Goal: Task Accomplishment & Management: Complete application form

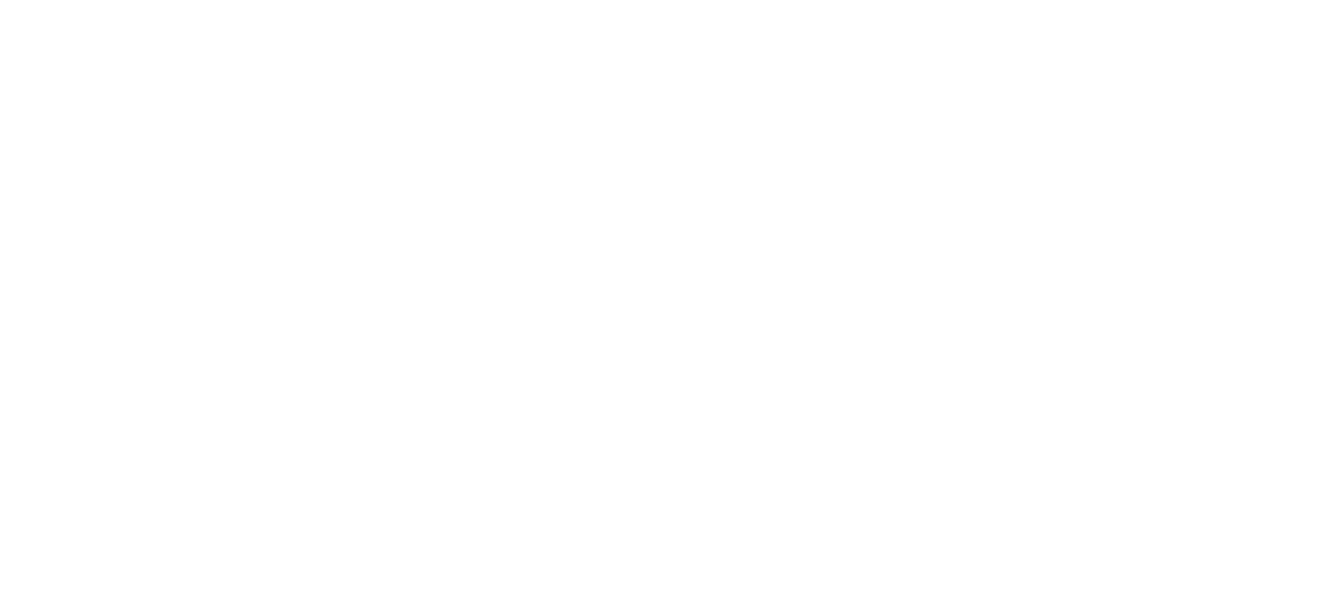
click at [0, 0] on html at bounding box center [0, 0] width 0 height 0
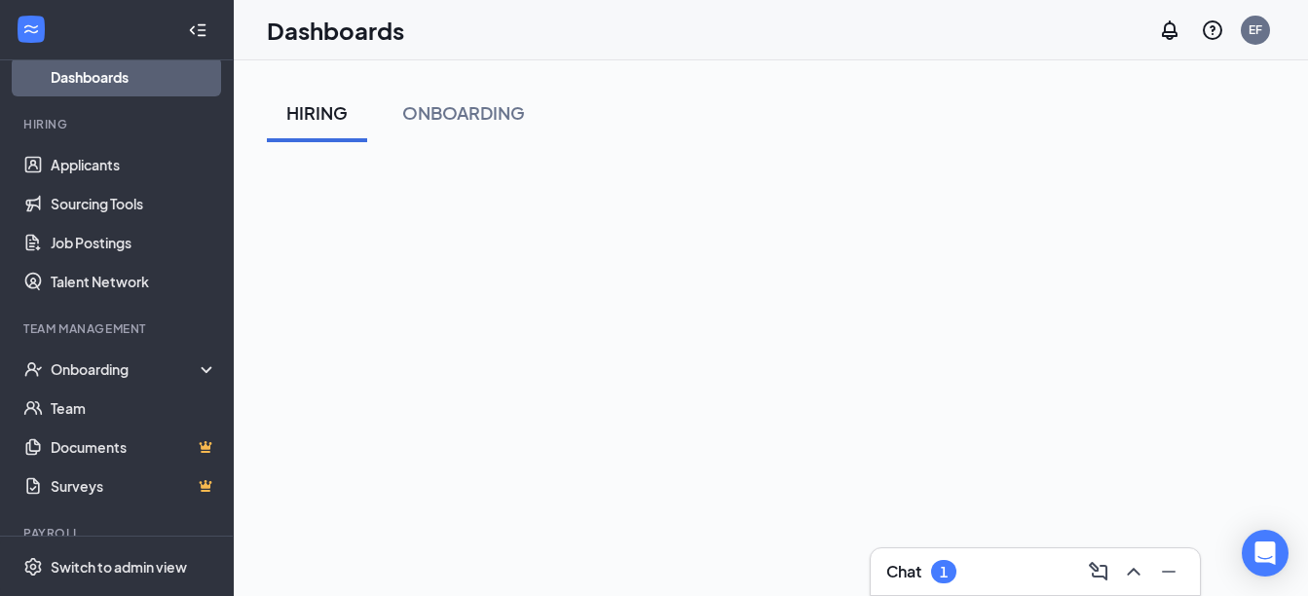
scroll to position [179, 0]
click at [158, 350] on div "Onboarding" at bounding box center [117, 368] width 234 height 39
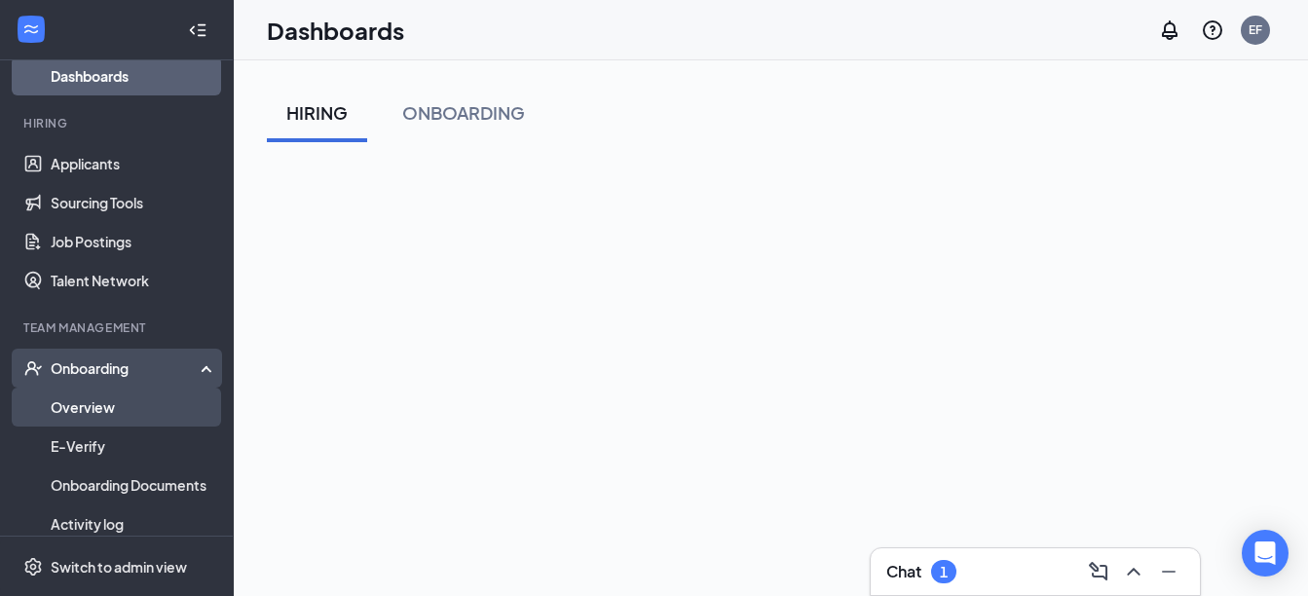
click at [109, 396] on link "Overview" at bounding box center [134, 406] width 166 height 39
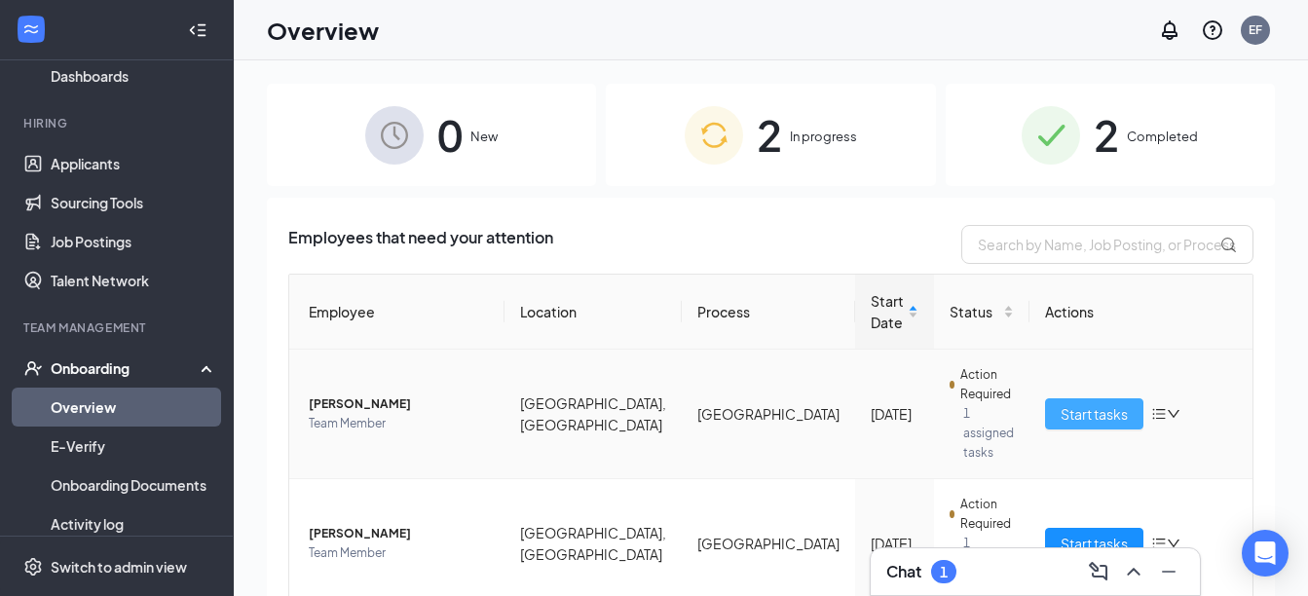
click at [1076, 403] on span "Start tasks" at bounding box center [1093, 413] width 67 height 21
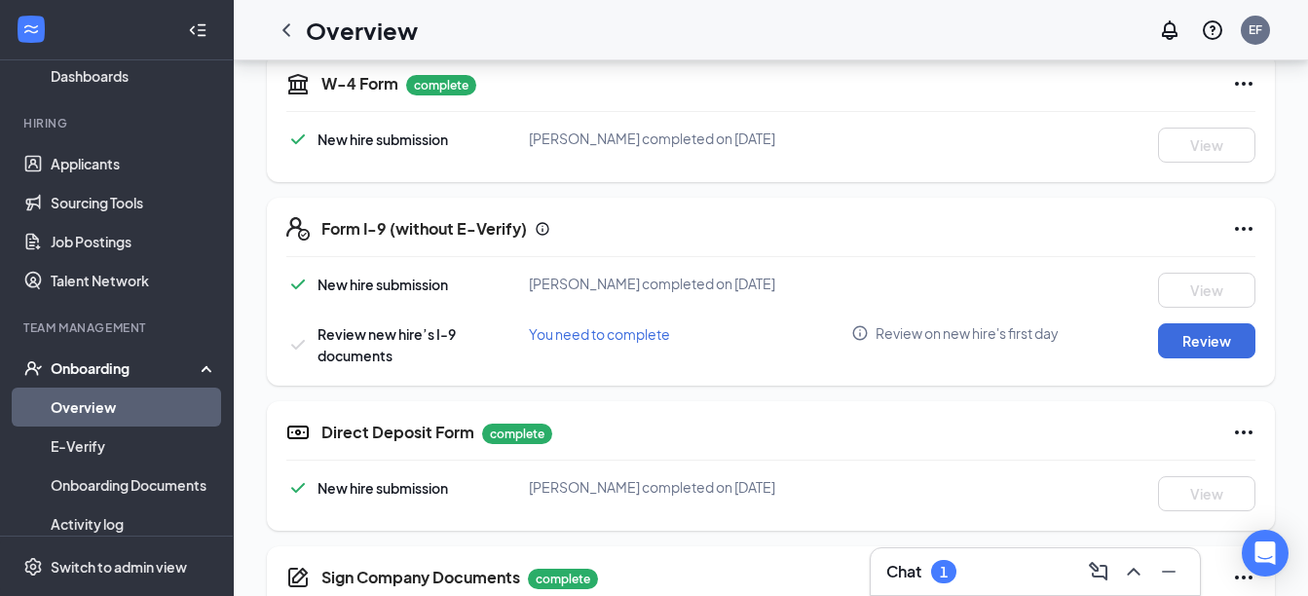
scroll to position [461, 0]
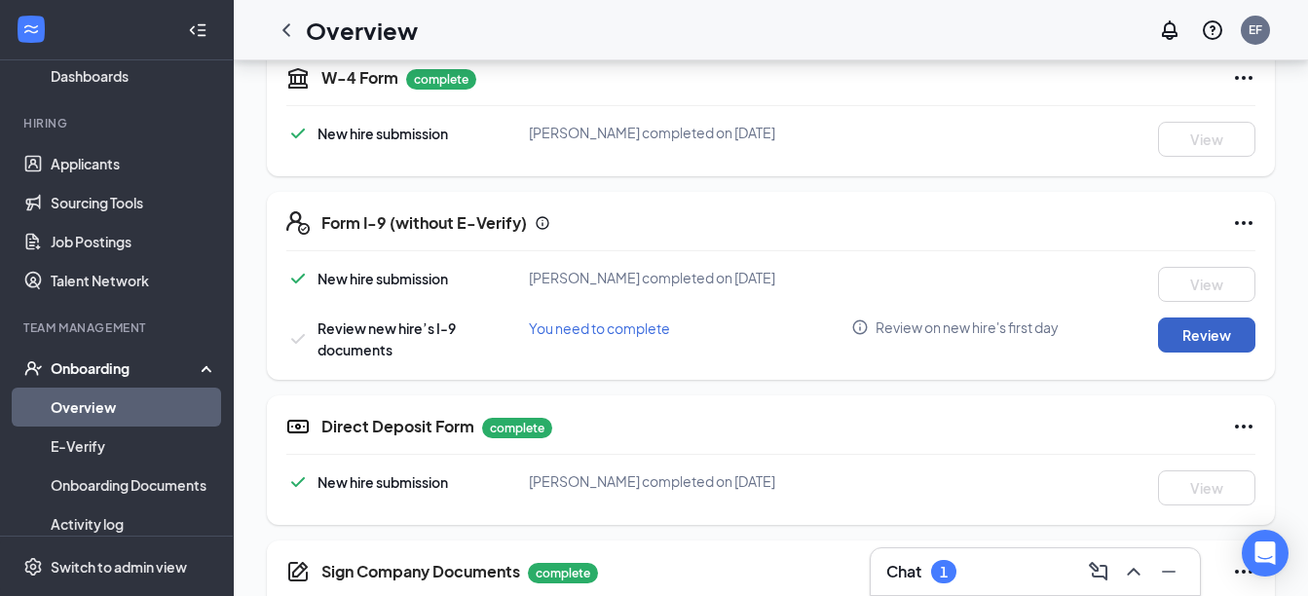
click at [1228, 345] on button "Review" at bounding box center [1206, 334] width 97 height 35
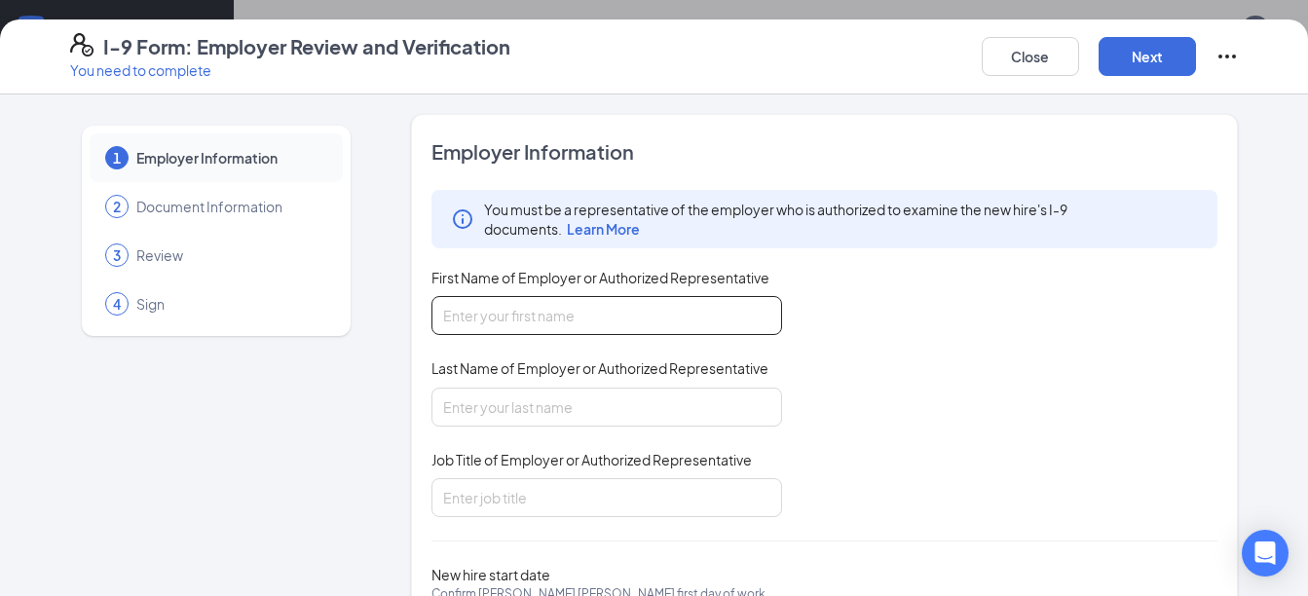
click at [496, 320] on input "First Name of Employer or Authorized Representative" at bounding box center [606, 315] width 350 height 39
type input "[PERSON_NAME]"
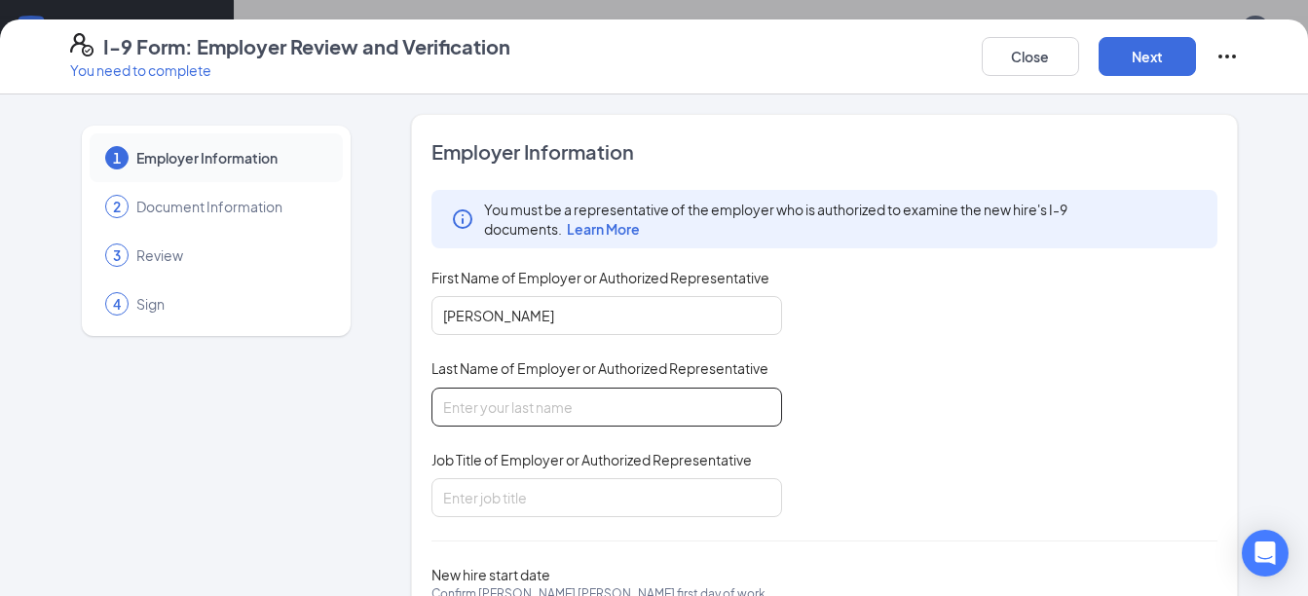
click at [494, 413] on input "Last Name of Employer or Authorized Representative" at bounding box center [606, 406] width 350 height 39
type input "Fields"
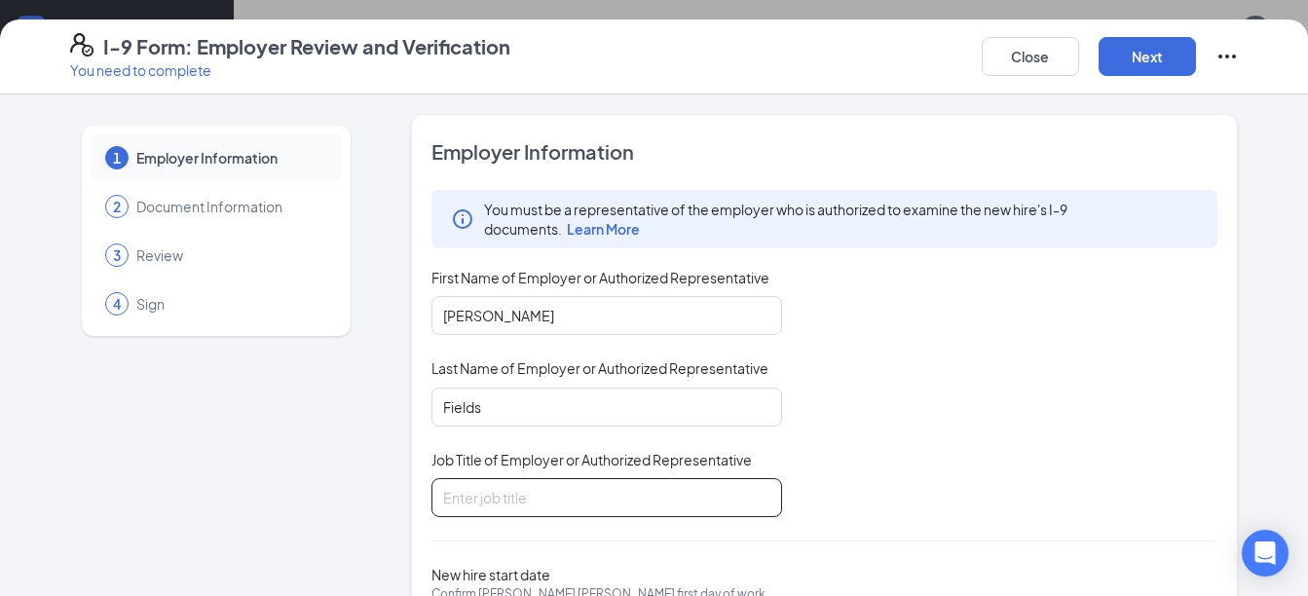
click at [526, 510] on input "Job Title of Employer or Authorized Representative" at bounding box center [606, 497] width 350 height 39
type input "Manager"
click at [965, 433] on div "You must be a representative of the employer who is authorized to examine the n…" at bounding box center [824, 353] width 787 height 327
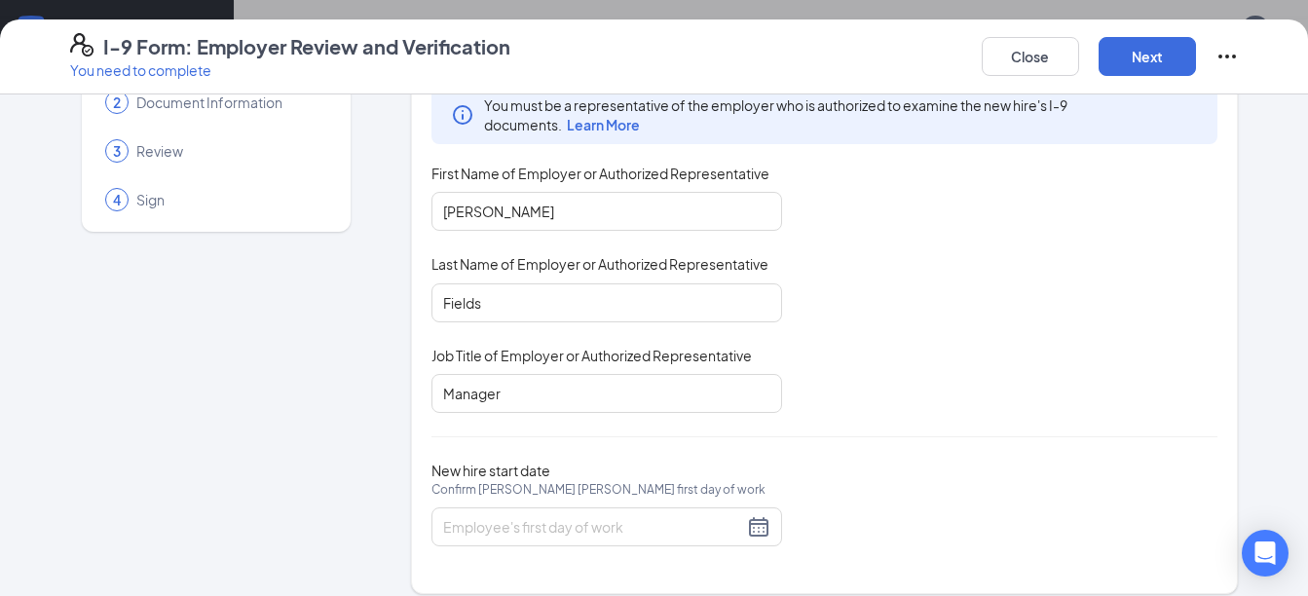
scroll to position [122, 0]
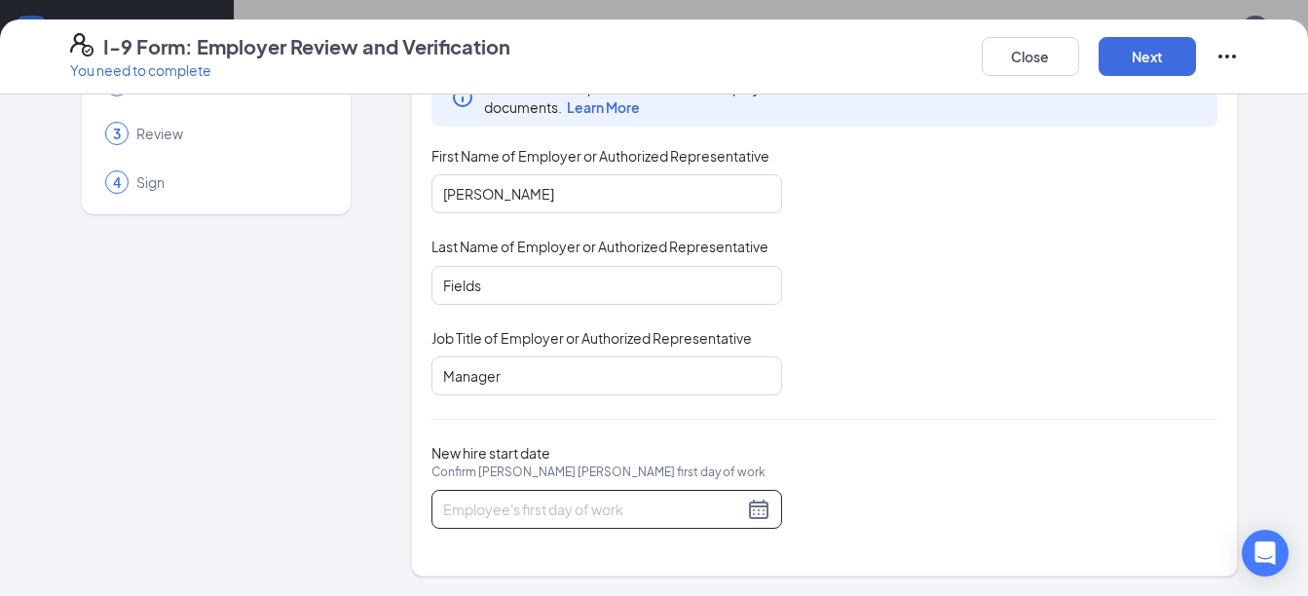
click at [623, 509] on input "New hire start date Confirm [PERSON_NAME] [PERSON_NAME] first day of work" at bounding box center [593, 508] width 300 height 21
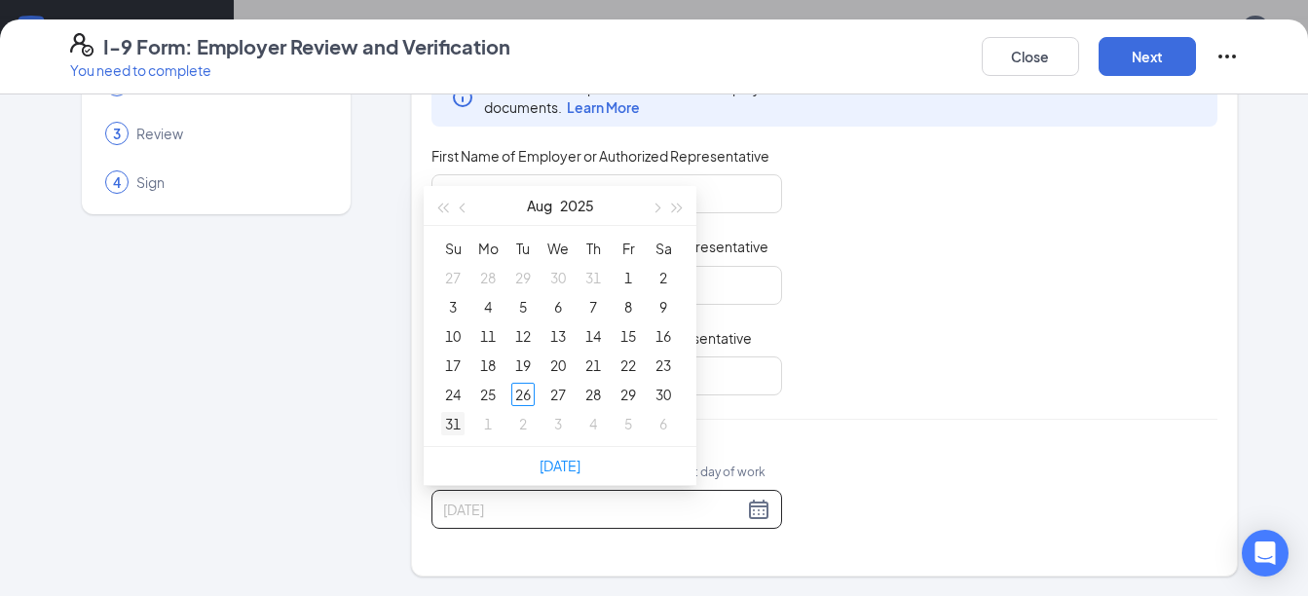
type input "[DATE]"
click at [451, 424] on div "31" at bounding box center [452, 423] width 23 height 23
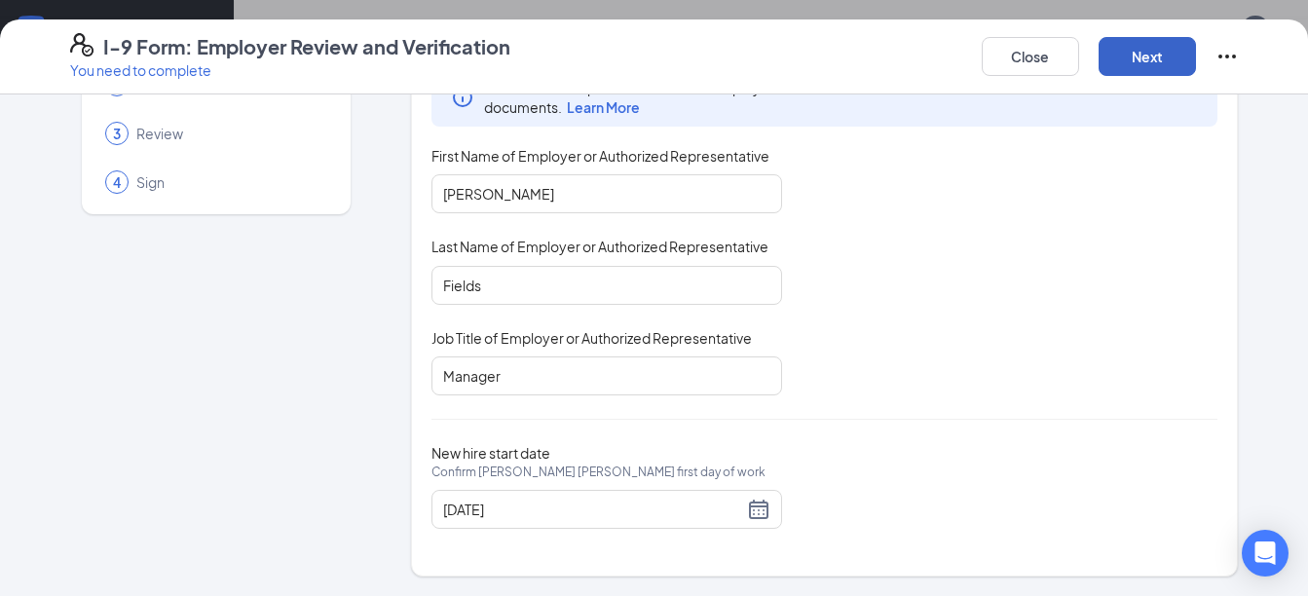
click at [1154, 60] on button "Next" at bounding box center [1146, 56] width 97 height 39
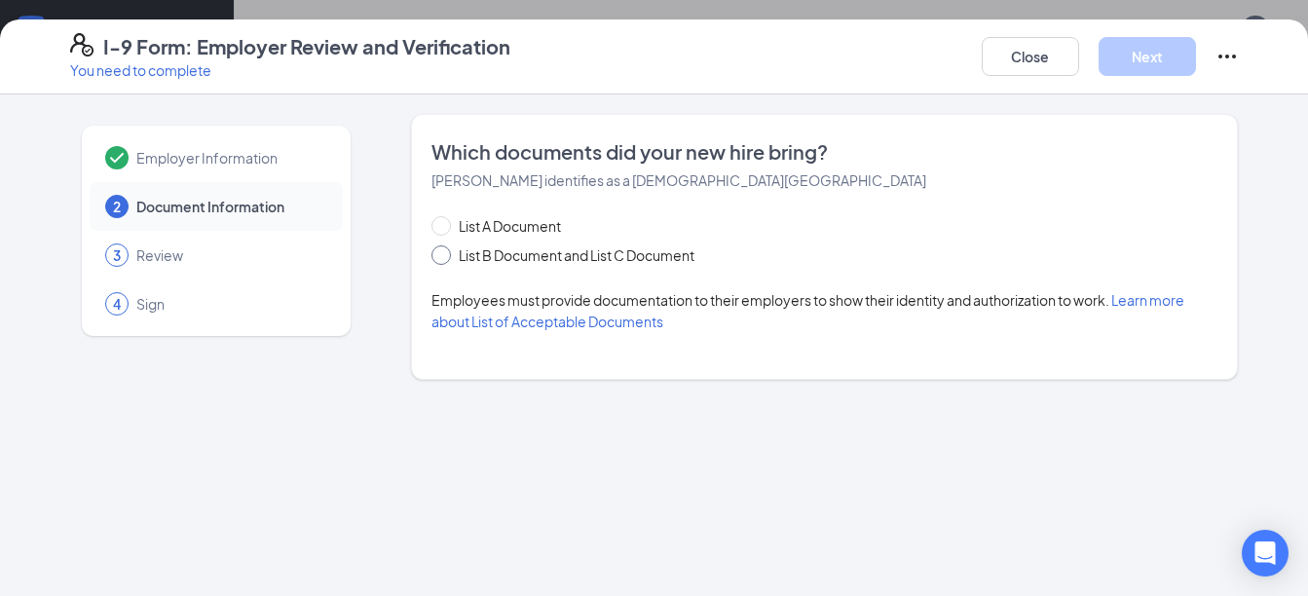
click at [436, 258] on input "List B Document and List C Document" at bounding box center [438, 252] width 14 height 14
radio input "true"
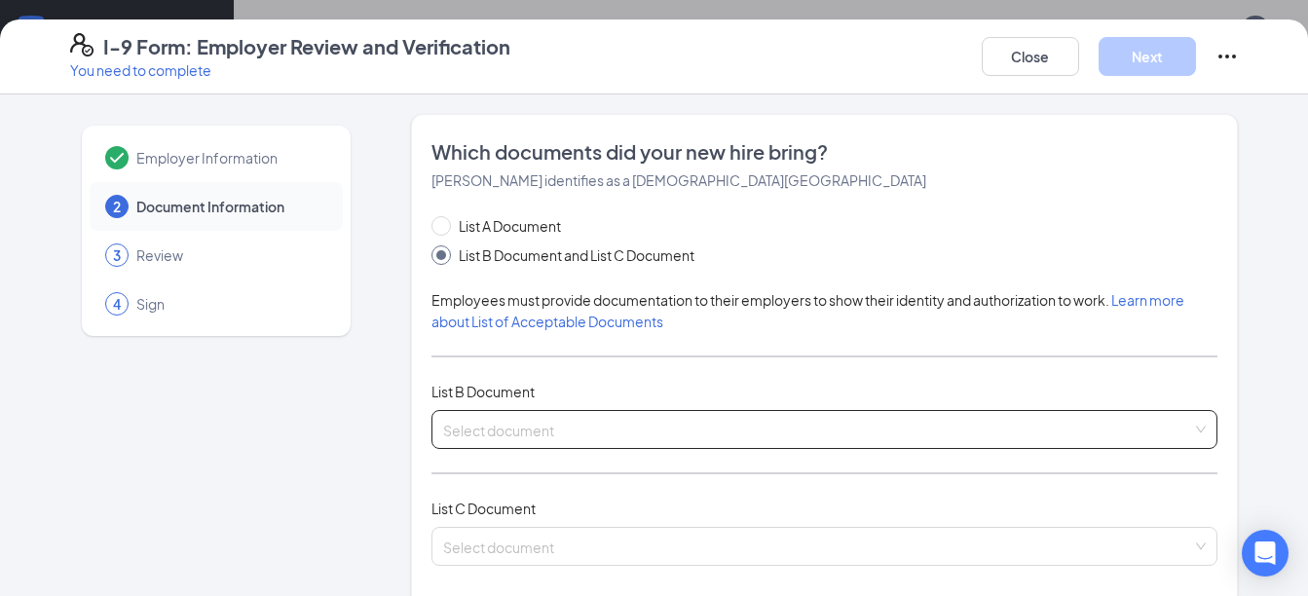
click at [590, 427] on input "search" at bounding box center [818, 425] width 750 height 29
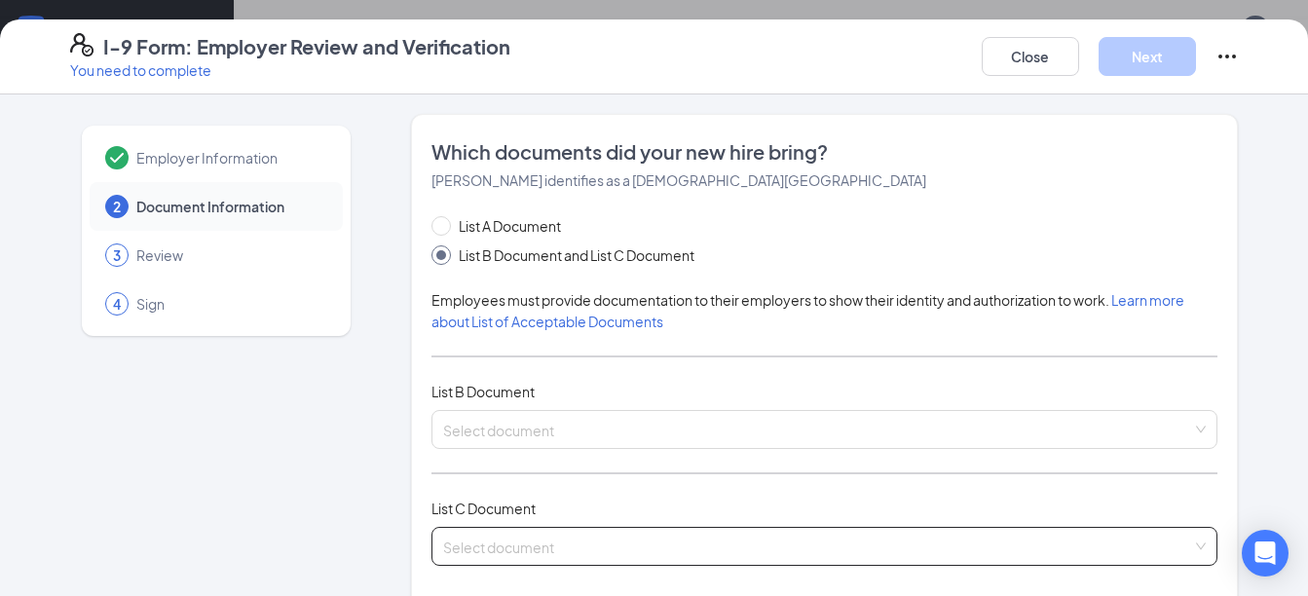
click at [507, 552] on input "search" at bounding box center [818, 542] width 750 height 29
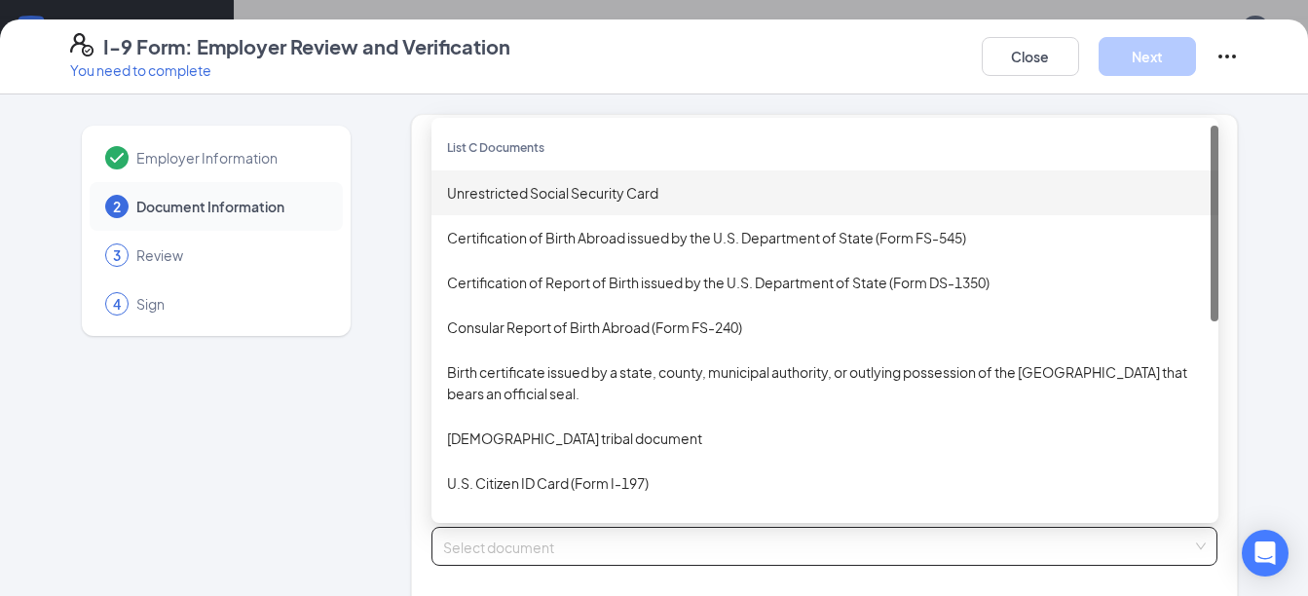
click at [557, 198] on div "Unrestricted Social Security Card" at bounding box center [824, 192] width 755 height 21
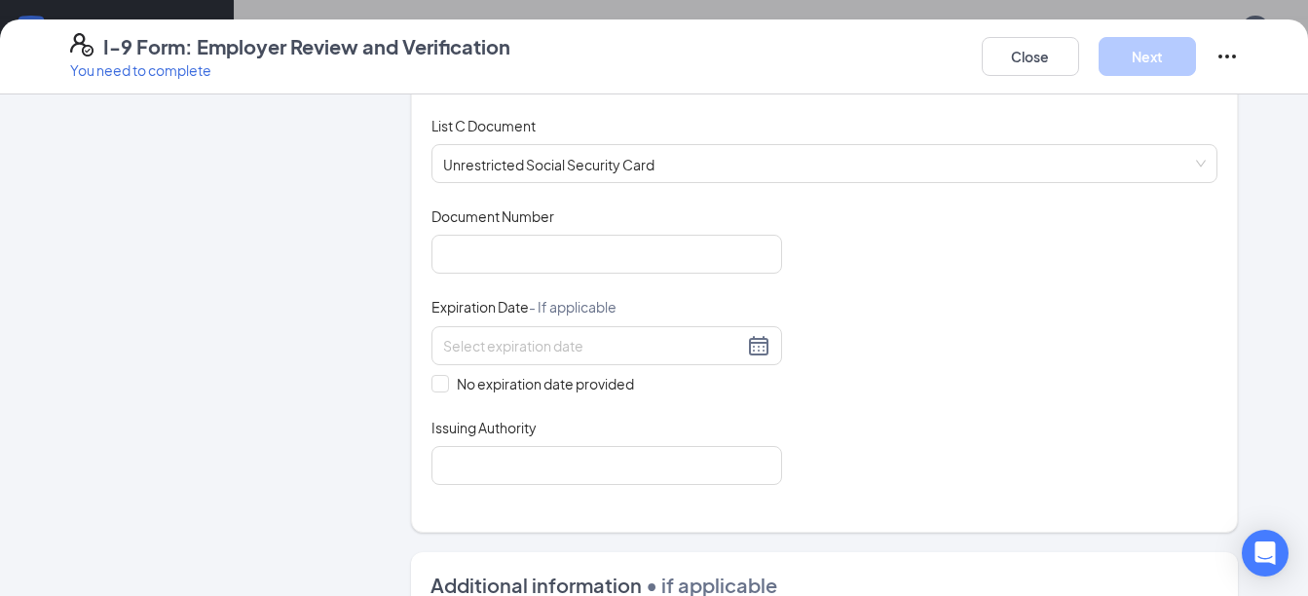
scroll to position [408, 0]
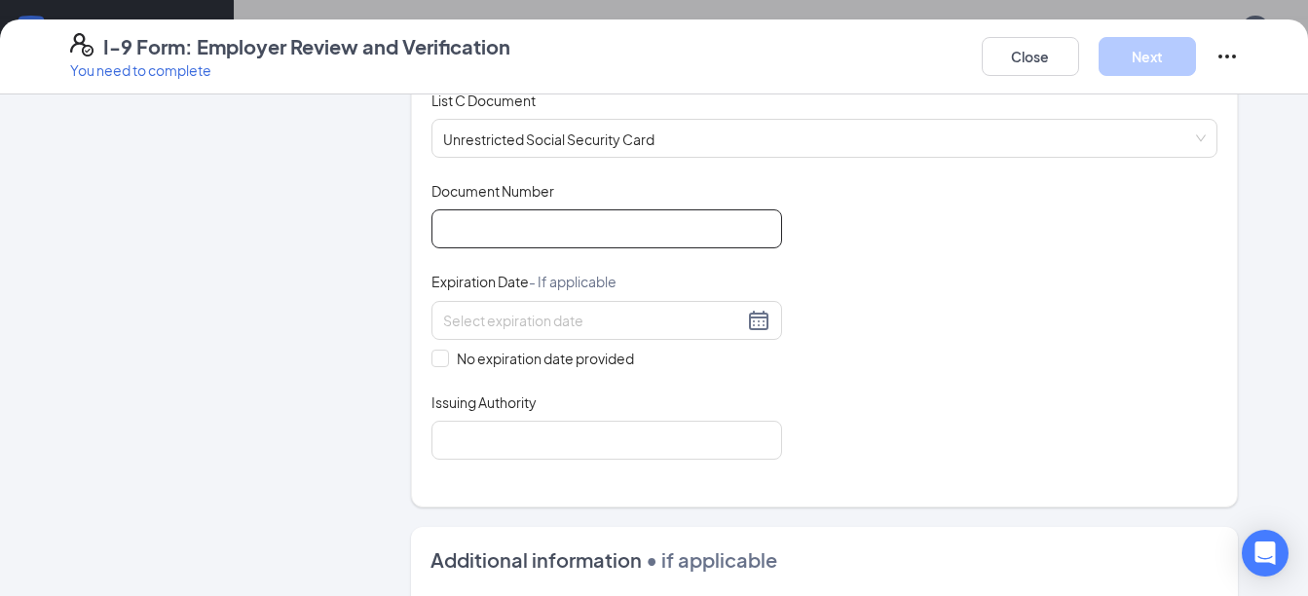
click at [648, 237] on input "Document Number" at bounding box center [606, 228] width 350 height 39
type input "328-06-6760"
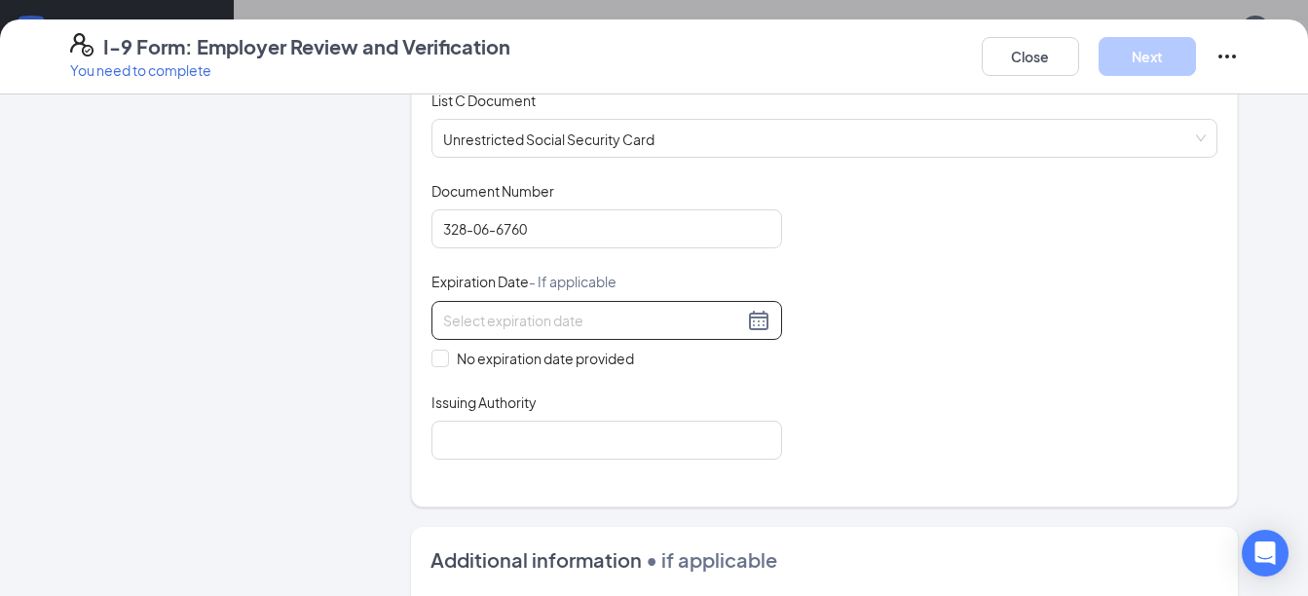
click at [754, 315] on div at bounding box center [606, 320] width 327 height 23
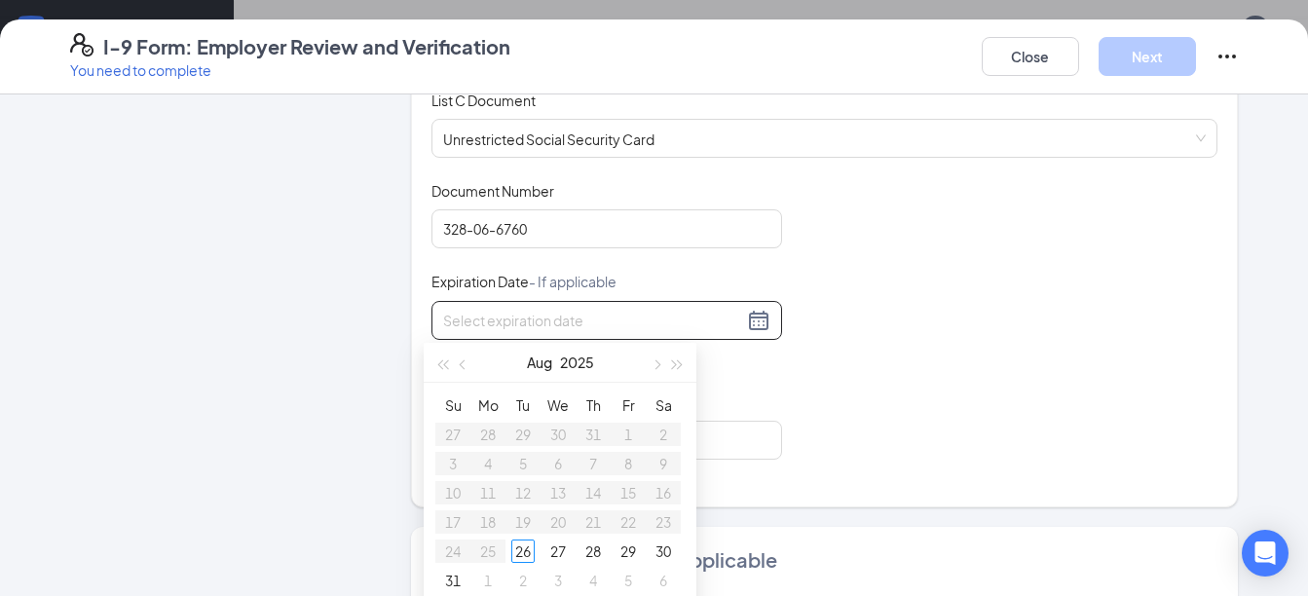
click at [874, 255] on div "Document Title Unrestricted Social Security Card Document Number 328-06-6760 Ex…" at bounding box center [824, 320] width 787 height 278
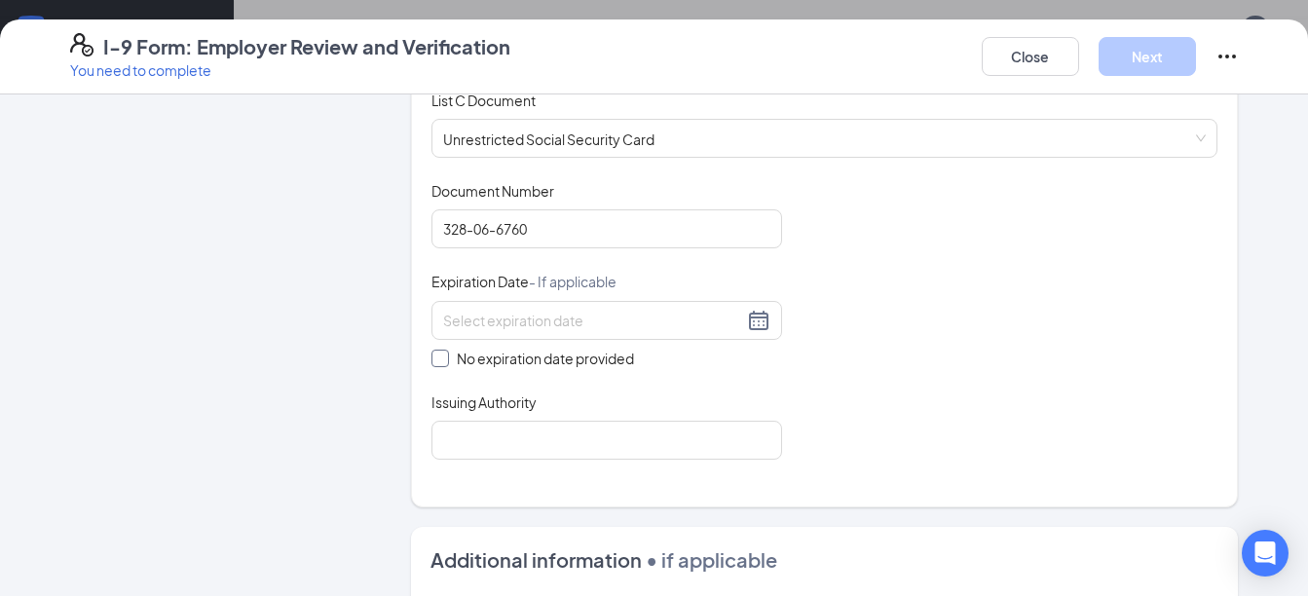
click at [449, 357] on span "No expiration date provided" at bounding box center [545, 358] width 193 height 21
click at [442, 357] on input "No expiration date provided" at bounding box center [438, 357] width 14 height 14
checkbox input "true"
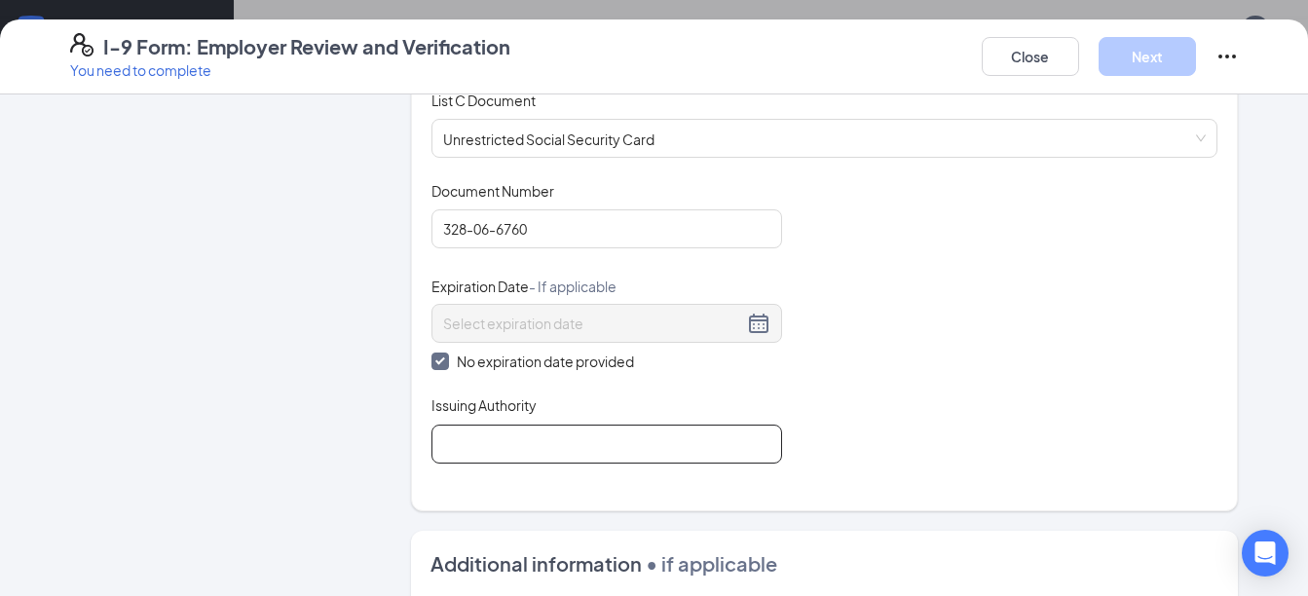
click at [488, 455] on input "Issuing Authority" at bounding box center [606, 443] width 350 height 39
type input "Social Security Office"
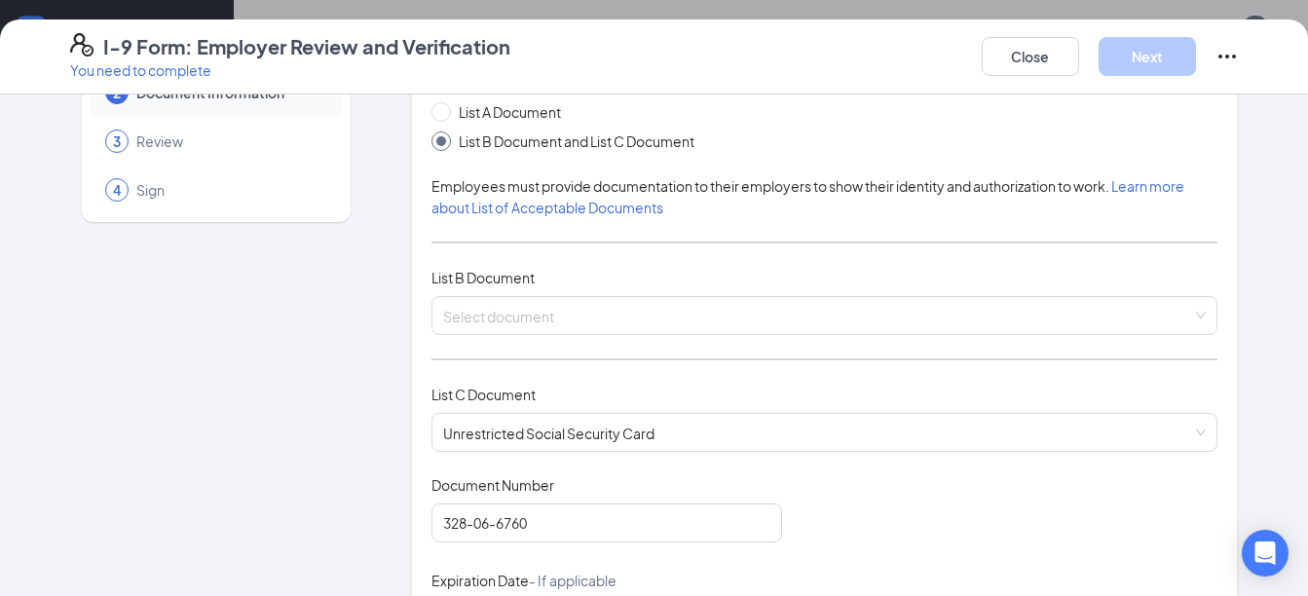
scroll to position [102, 0]
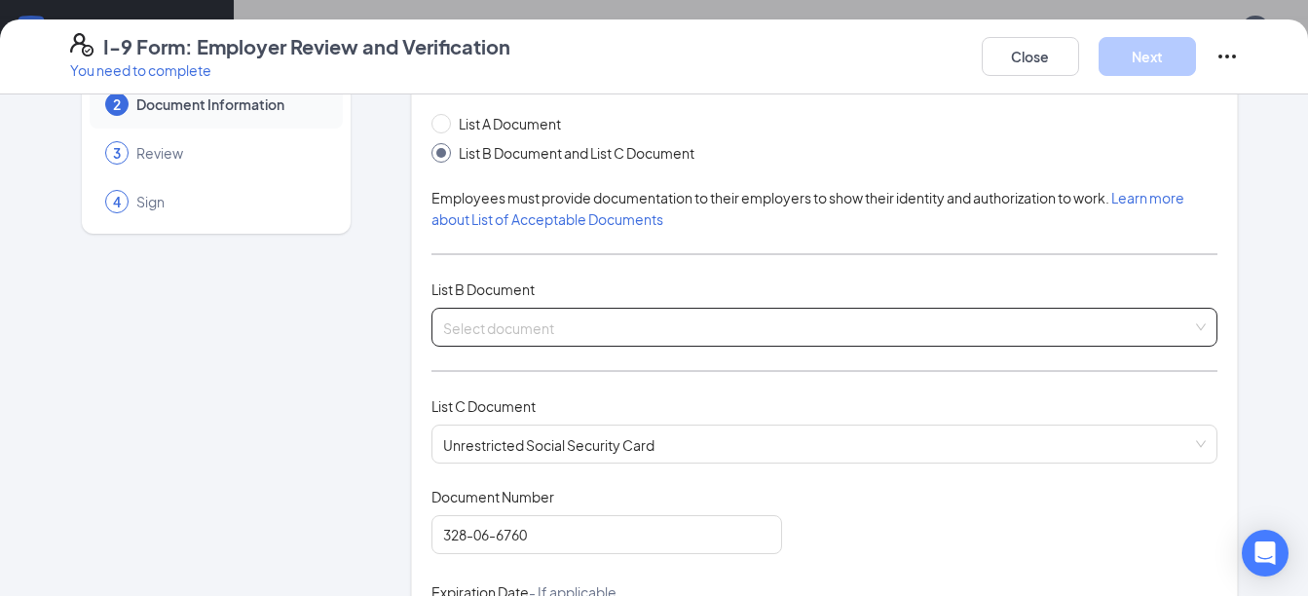
click at [582, 313] on div "Select document Military dependent's ID card U.S. Coast Guard MMD Card Driver's…" at bounding box center [824, 327] width 787 height 39
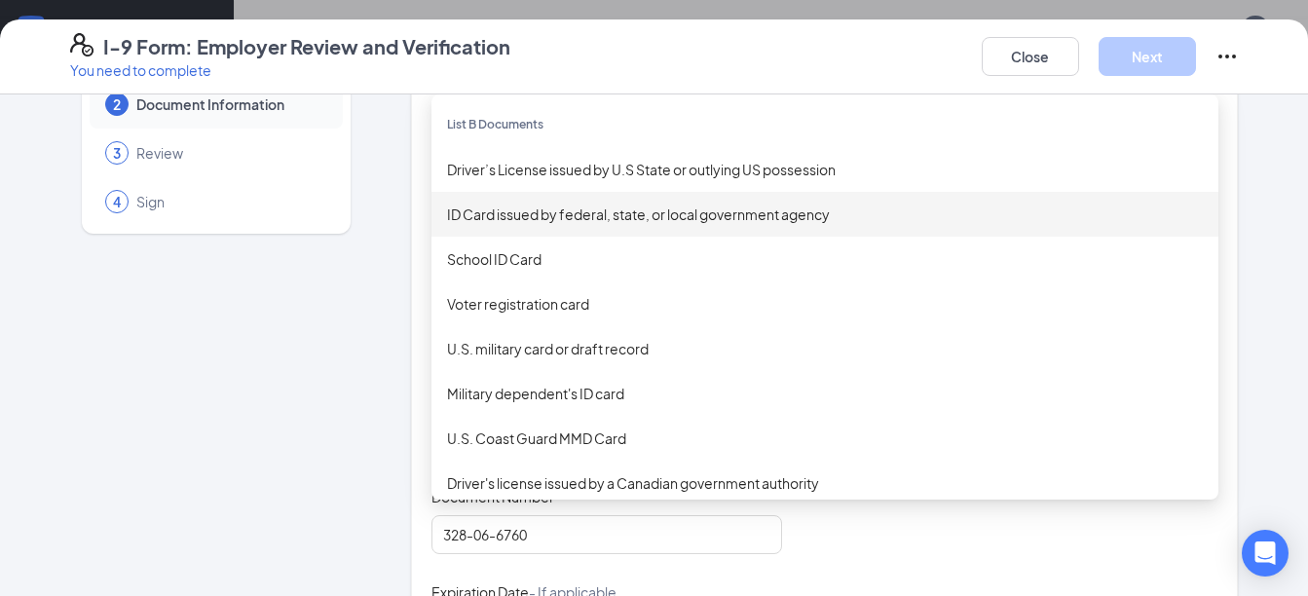
click at [595, 207] on div "ID Card issued by federal, state, or local government agency" at bounding box center [824, 213] width 755 height 21
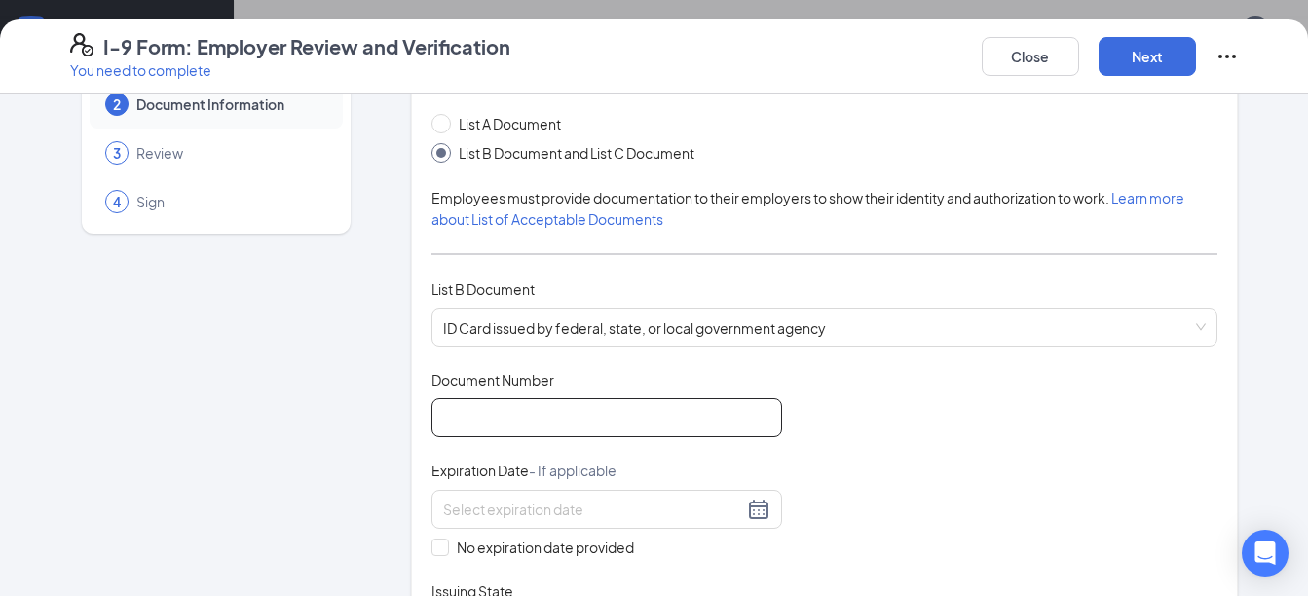
click at [530, 424] on input "Document Number" at bounding box center [606, 417] width 350 height 39
type input "6165-3206-264C"
click at [518, 500] on input at bounding box center [593, 508] width 300 height 21
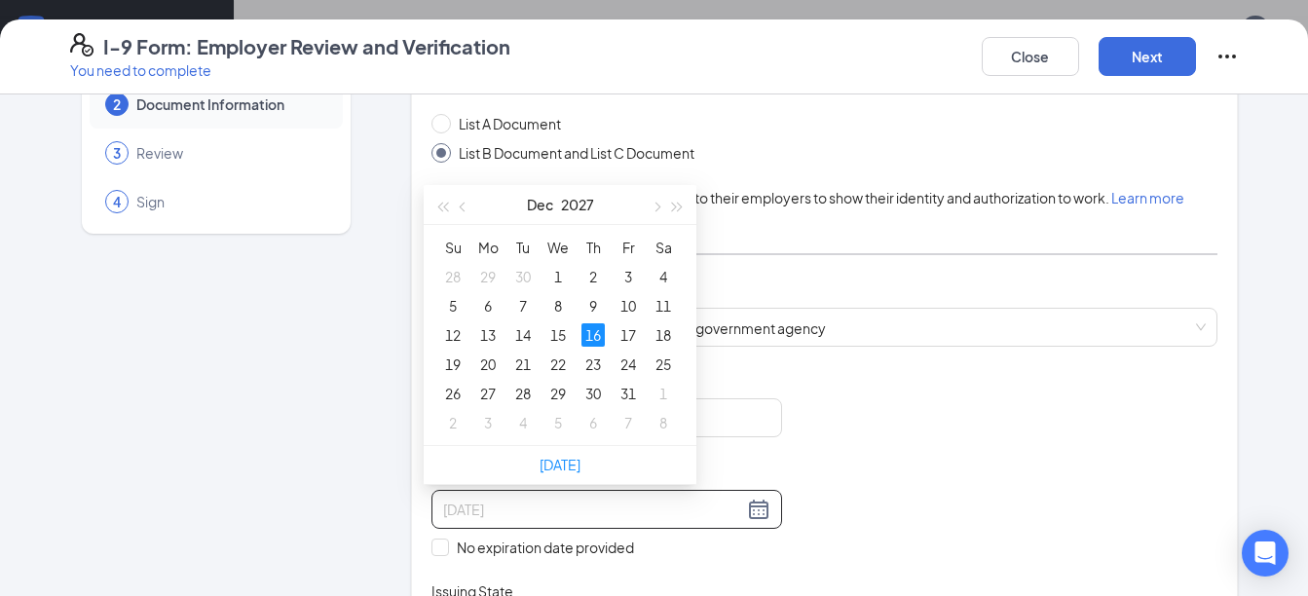
click at [590, 334] on div "16" at bounding box center [592, 334] width 23 height 23
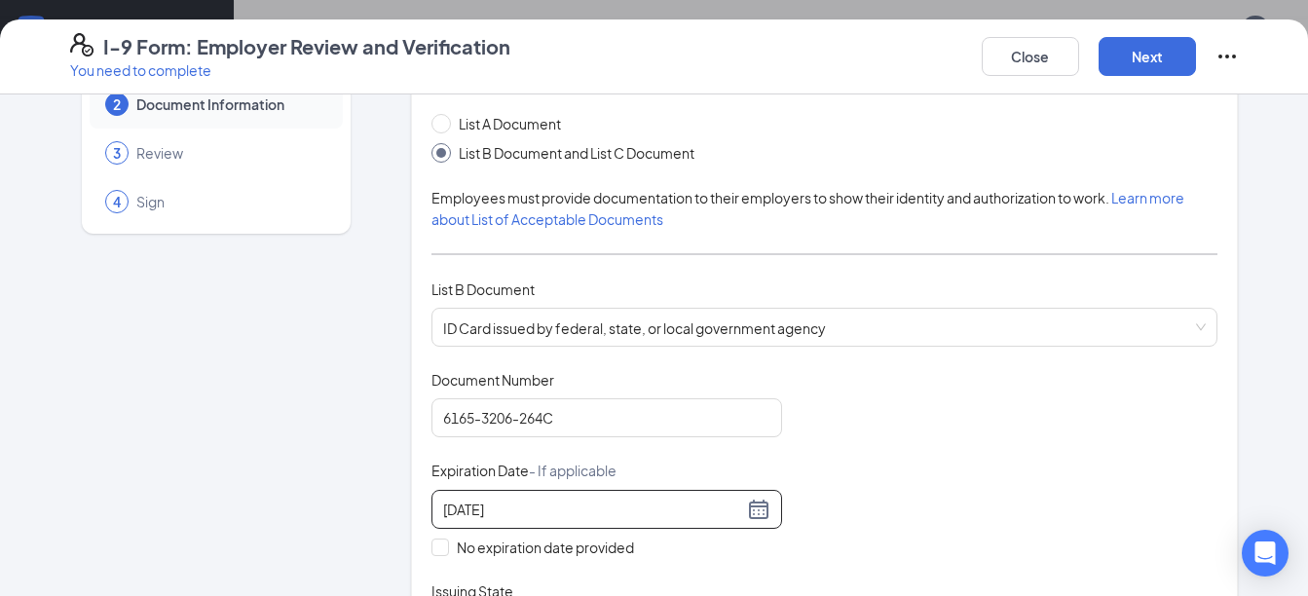
type input "[DATE]"
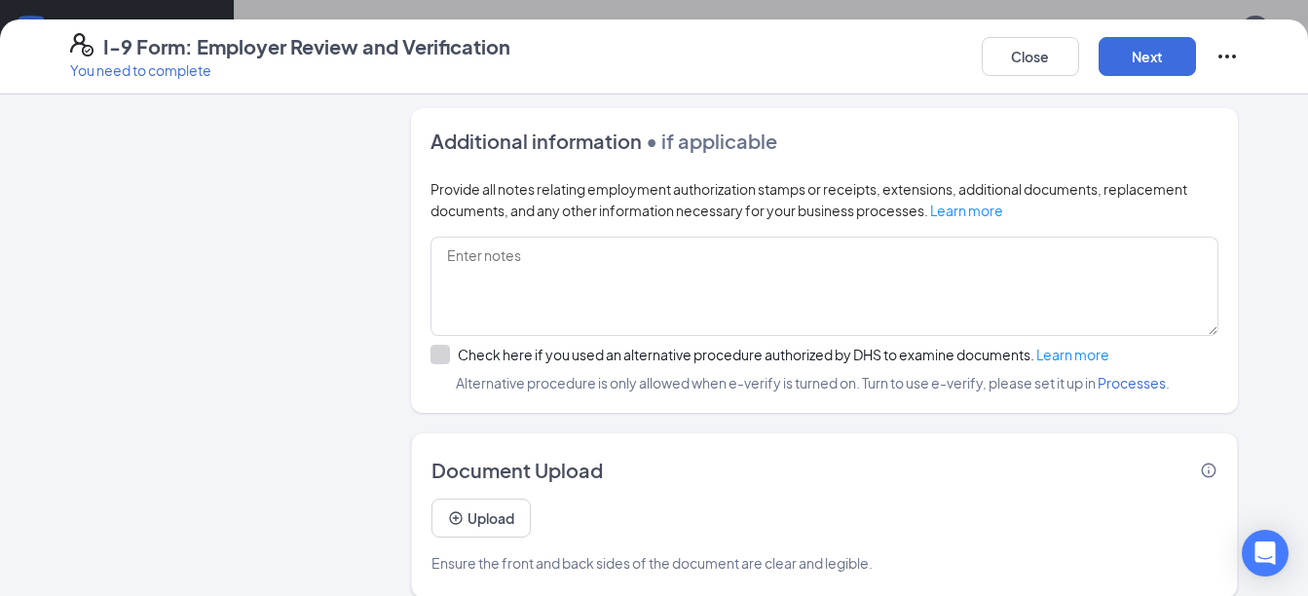
scroll to position [1154, 0]
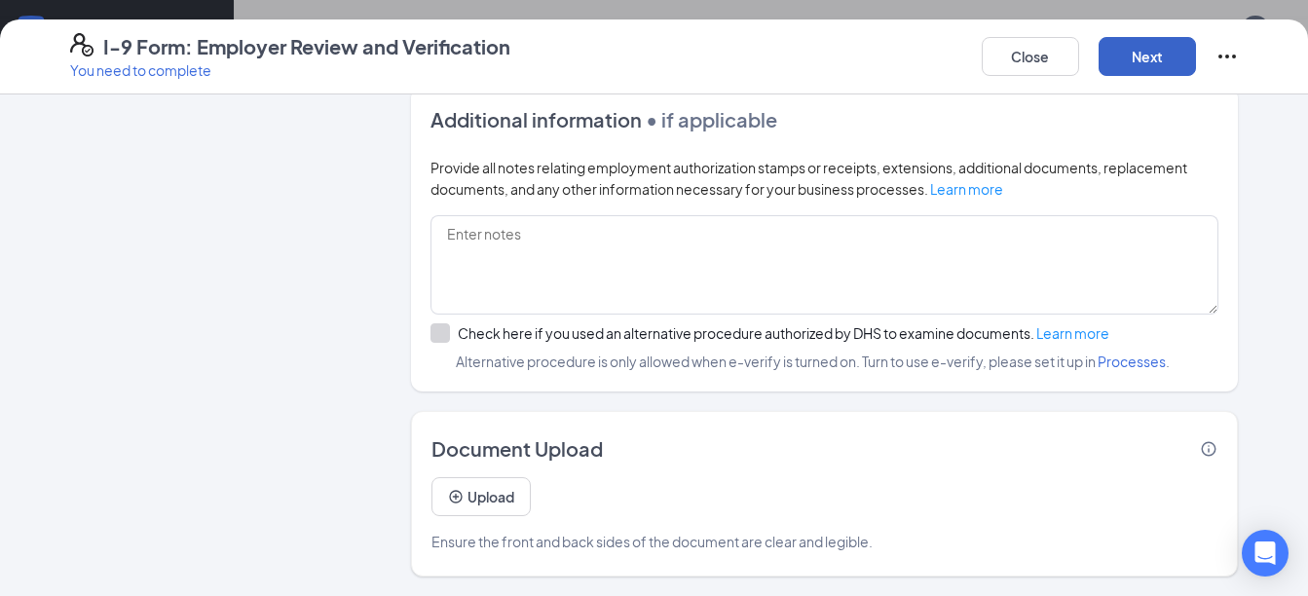
click at [1162, 74] on button "Next" at bounding box center [1146, 56] width 97 height 39
click at [1159, 66] on button "Next" at bounding box center [1146, 56] width 97 height 39
click at [1155, 46] on button "Next" at bounding box center [1146, 56] width 97 height 39
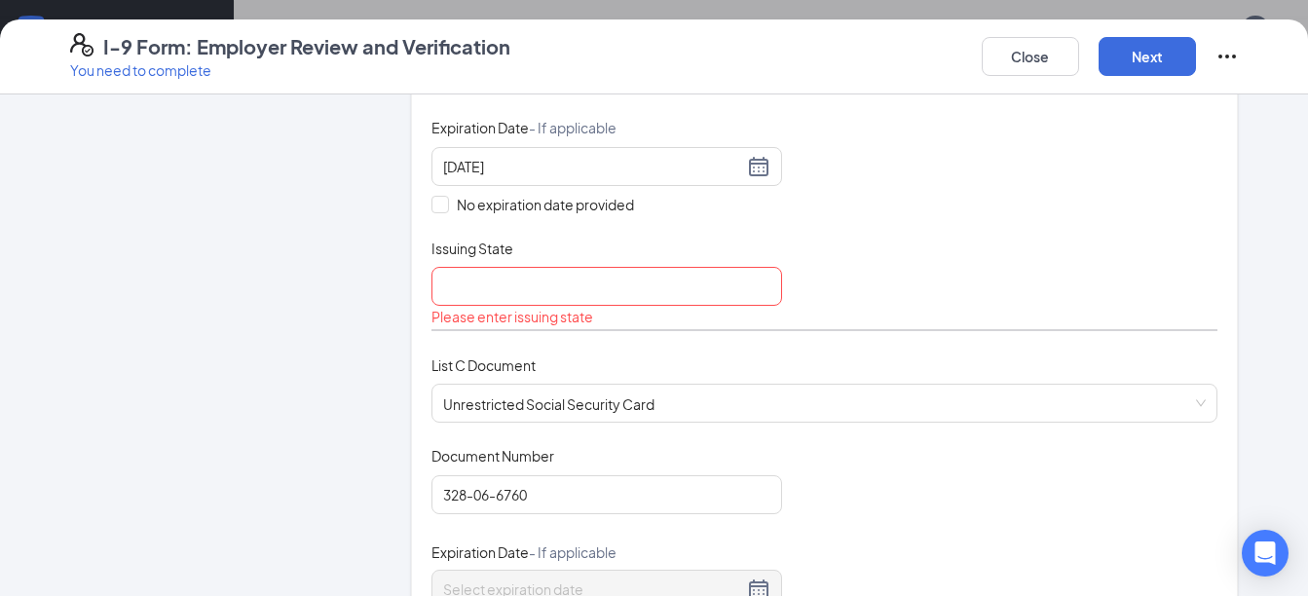
scroll to position [413, 0]
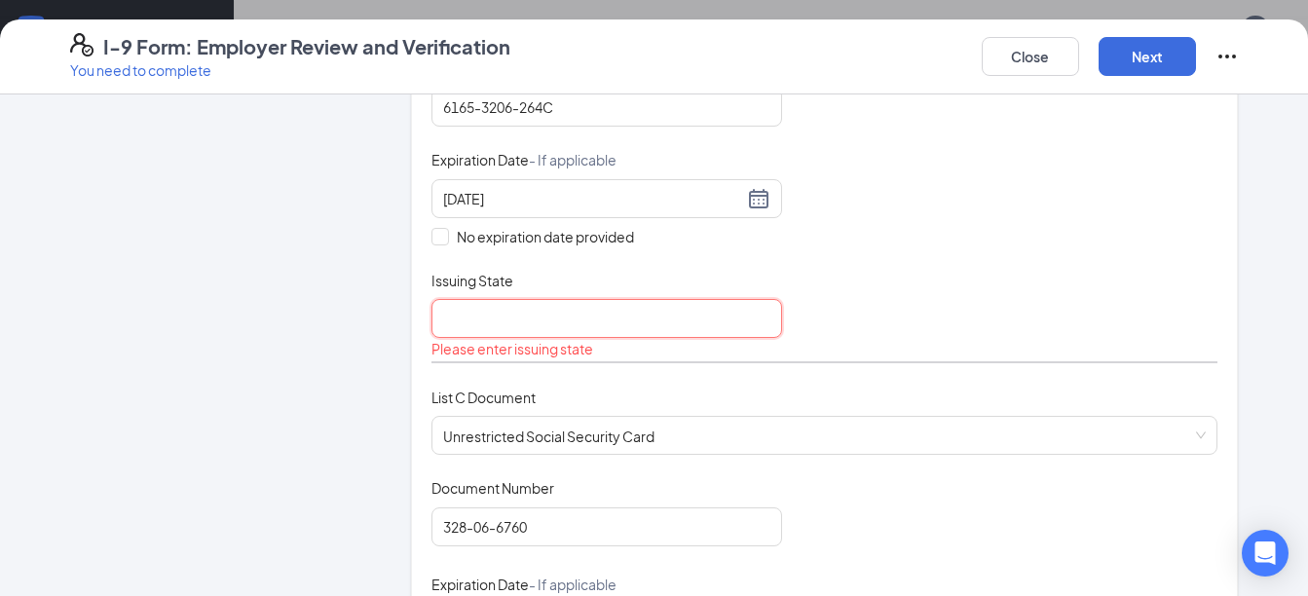
click at [608, 315] on input "Issuing State" at bounding box center [606, 318] width 350 height 39
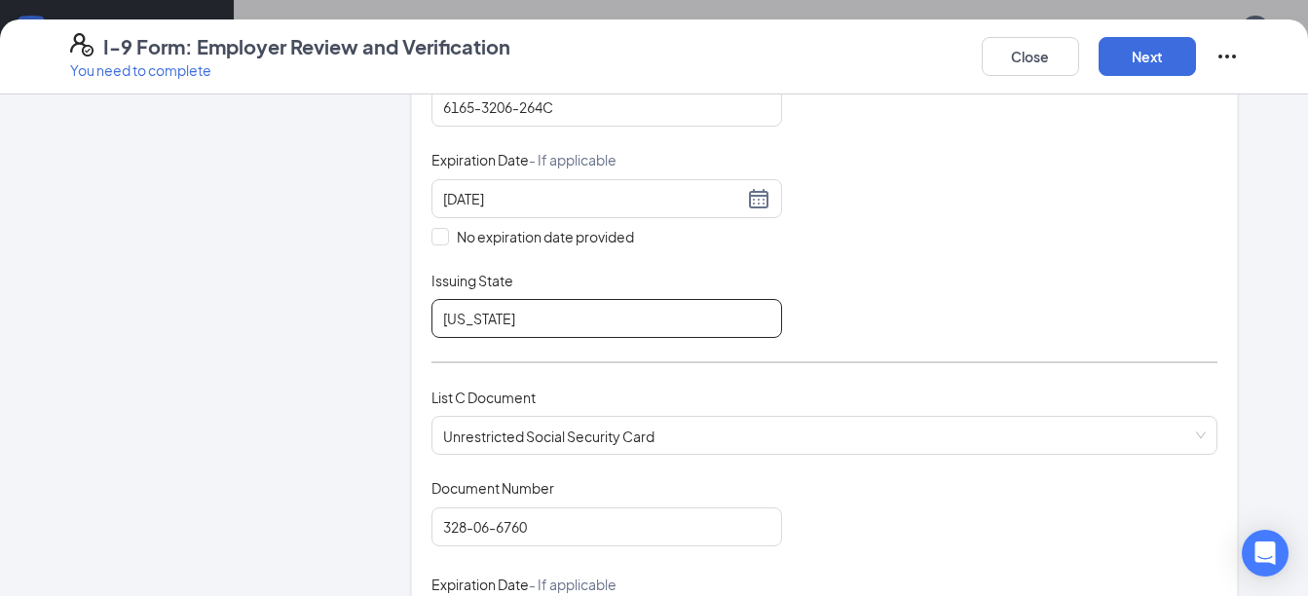
type input "[US_STATE]"
click at [1061, 232] on div "Document Title ID Card issued by federal, state, or local government agency Doc…" at bounding box center [824, 198] width 787 height 278
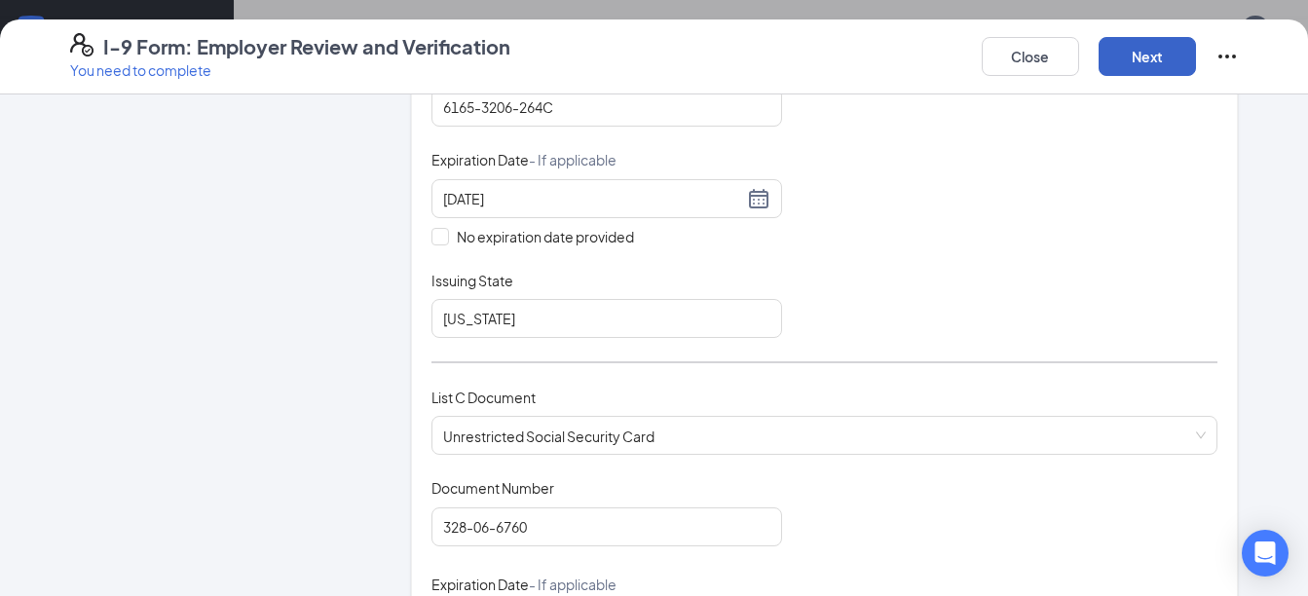
click at [1146, 39] on button "Next" at bounding box center [1146, 56] width 97 height 39
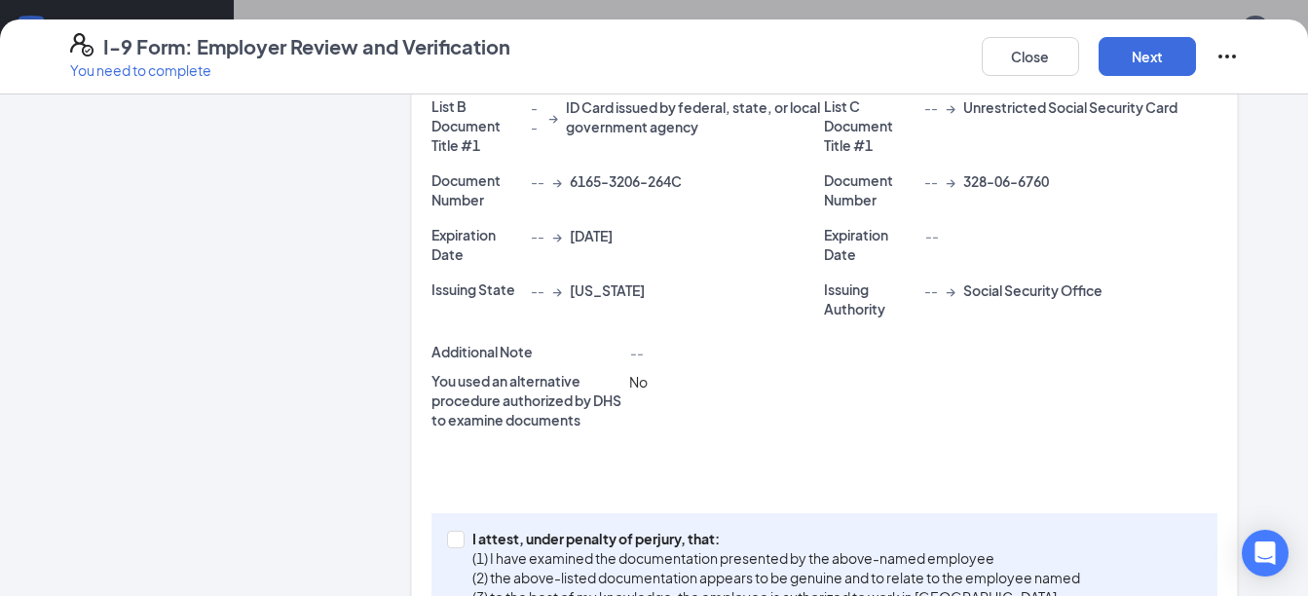
scroll to position [506, 0]
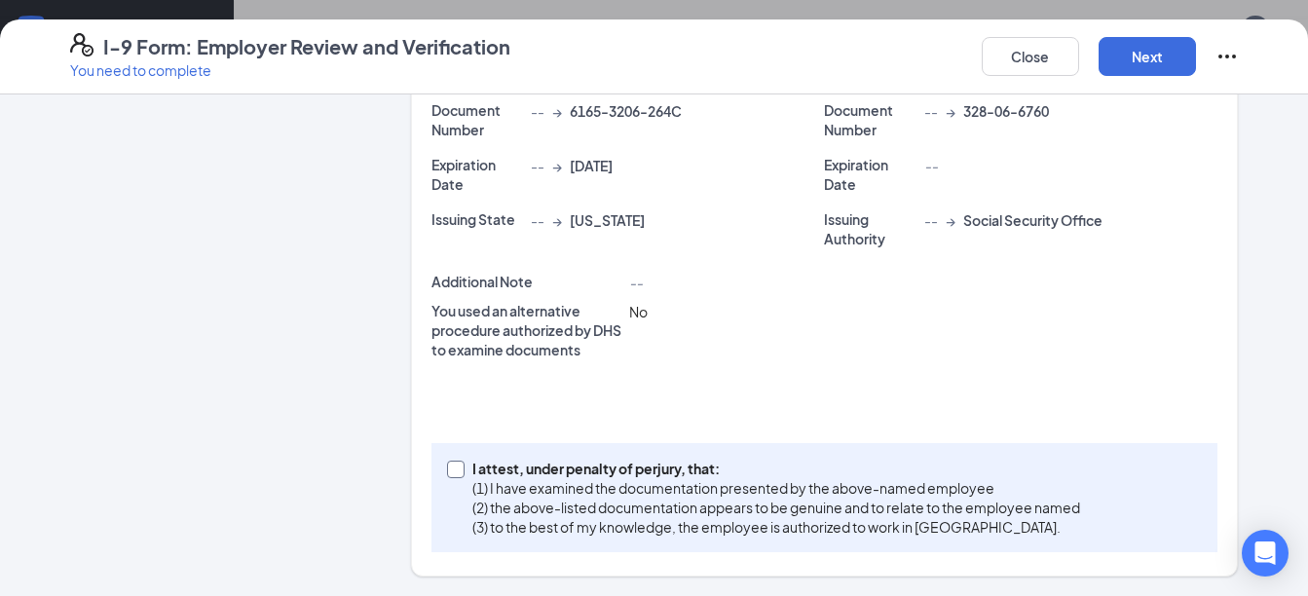
click at [450, 467] on input "I attest, under penalty of [PERSON_NAME], that: (1) I have examined the documen…" at bounding box center [454, 468] width 14 height 14
checkbox input "true"
click at [1151, 70] on button "Next" at bounding box center [1146, 56] width 97 height 39
